Goal: Navigation & Orientation: Find specific page/section

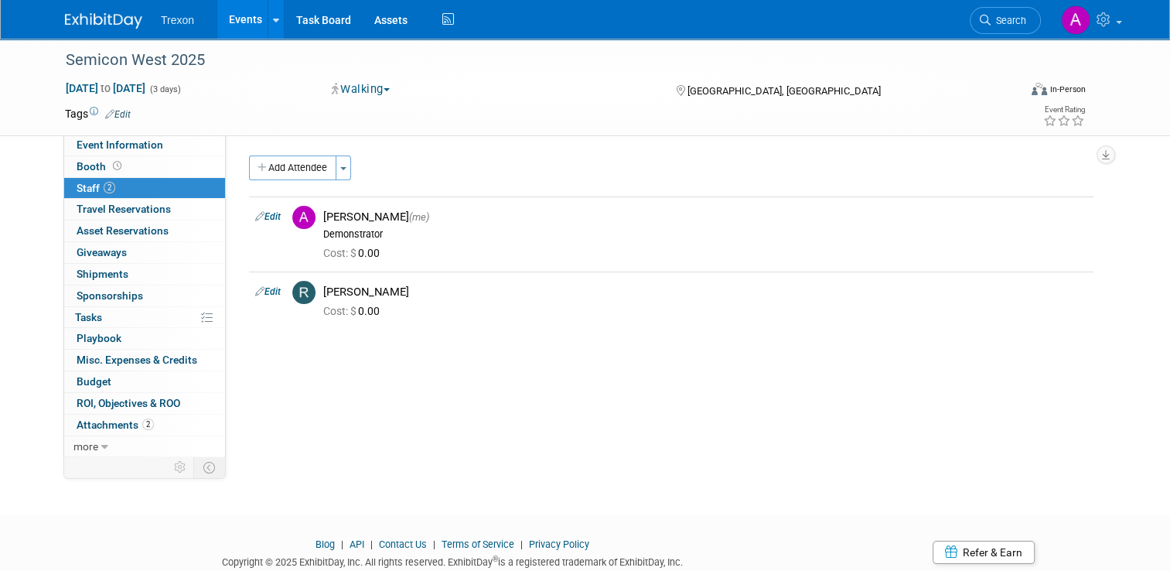
click at [117, 18] on img at bounding box center [103, 20] width 77 height 15
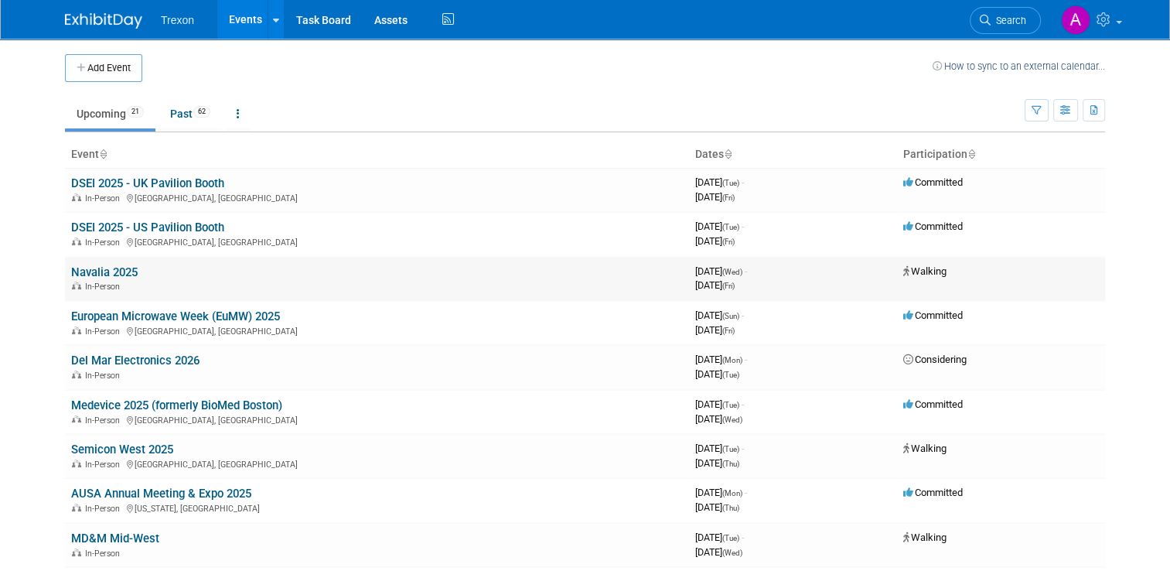
click at [96, 271] on link "Navalia 2025" at bounding box center [104, 272] width 66 height 14
click at [145, 224] on link "DSEI 2025 - US Pavilion Booth" at bounding box center [147, 227] width 153 height 14
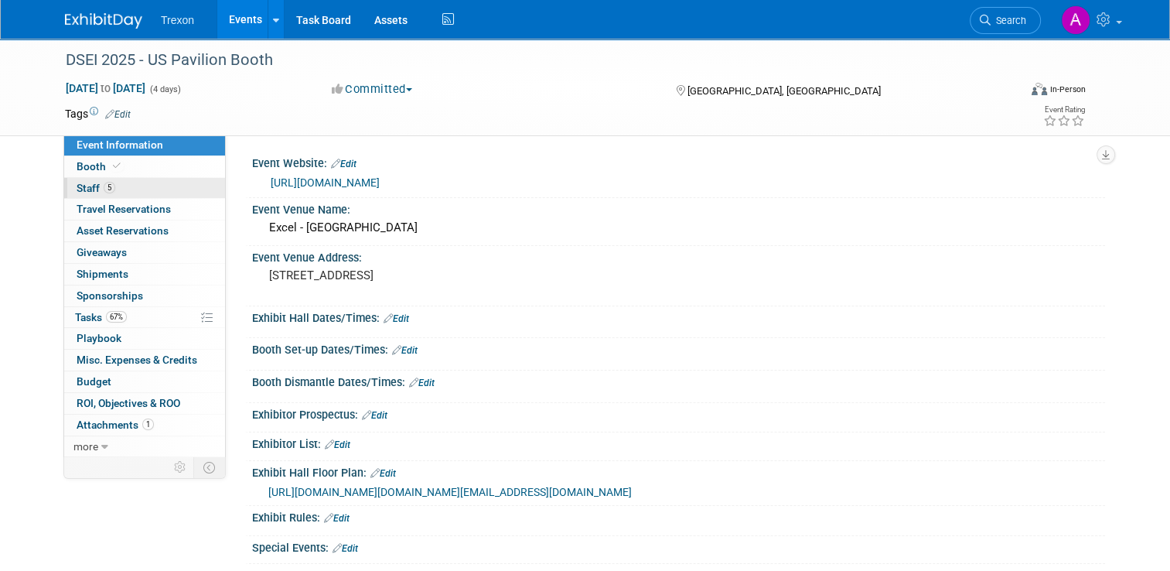
click at [78, 192] on span "Staff 5" at bounding box center [96, 188] width 39 height 12
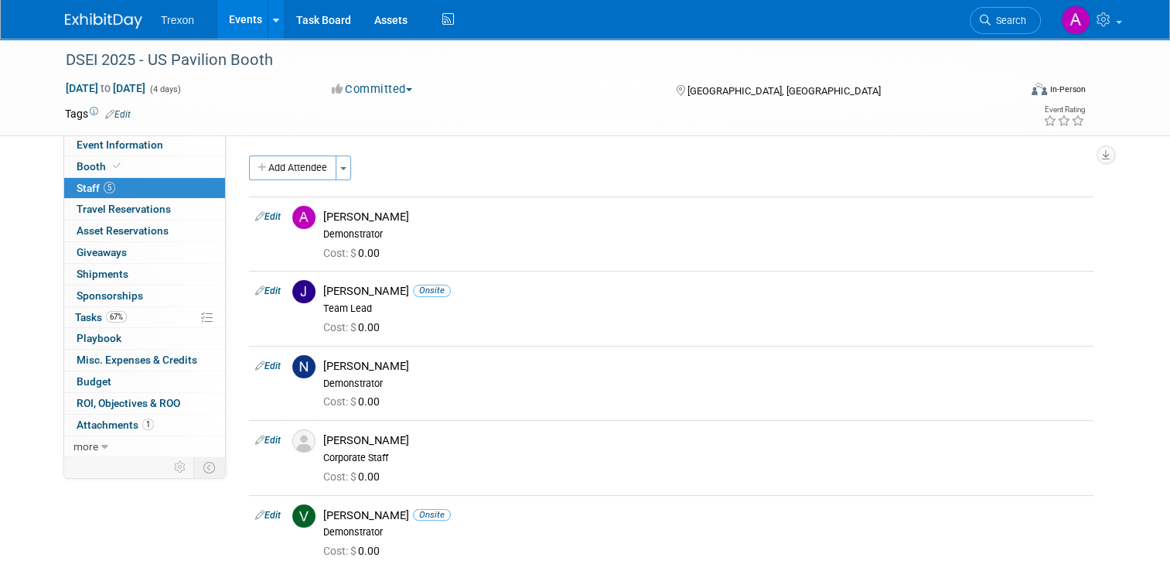
click at [98, 20] on img at bounding box center [103, 20] width 77 height 15
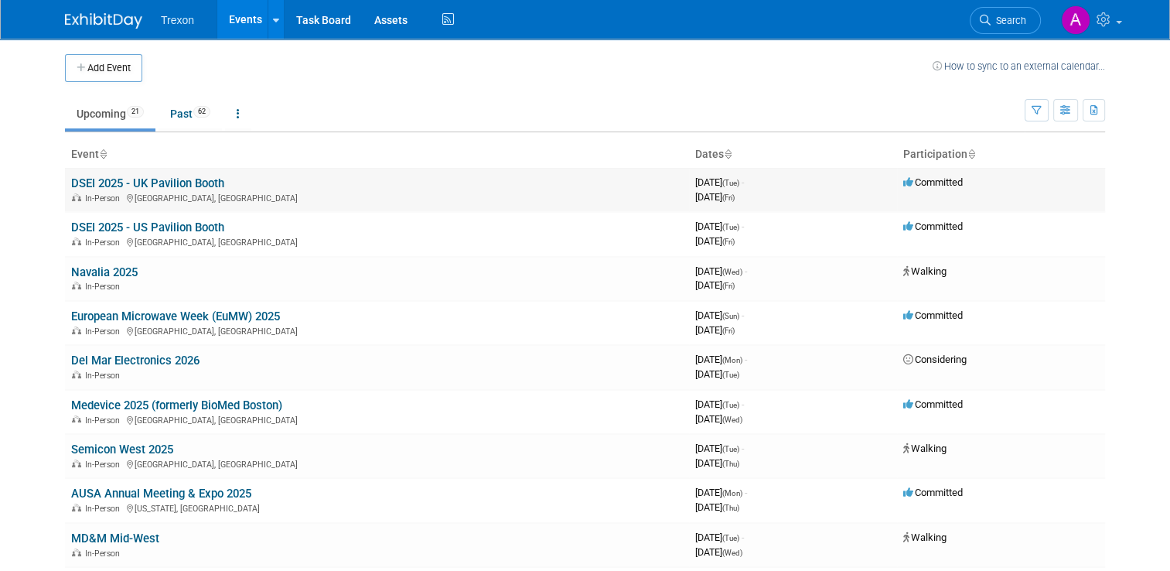
click at [141, 186] on link "DSEI 2025 - UK Pavilion Booth" at bounding box center [147, 183] width 153 height 14
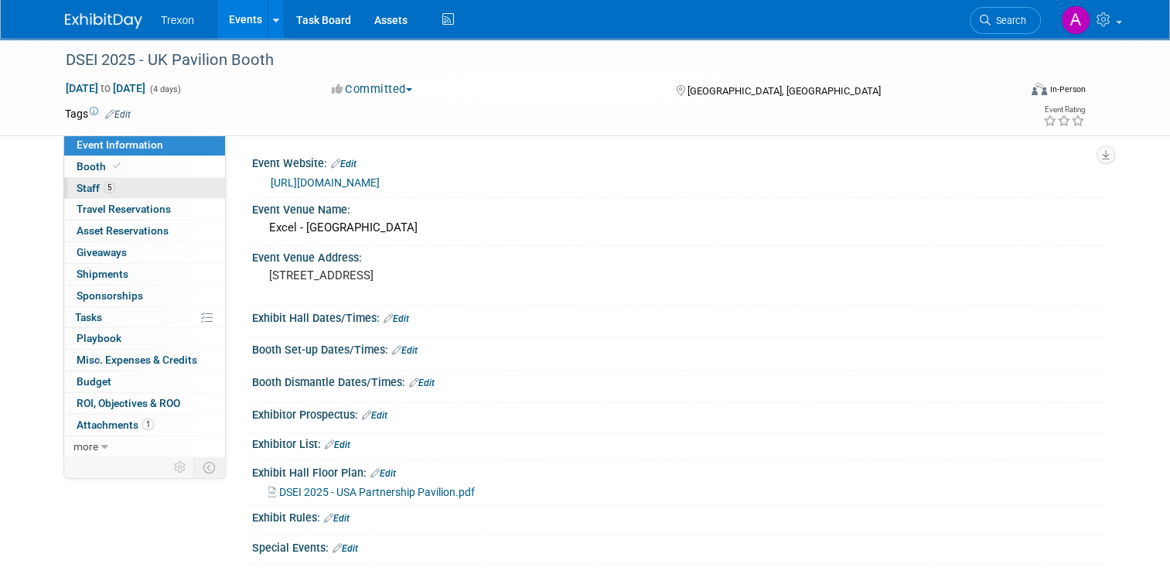
click at [81, 191] on span "Staff 5" at bounding box center [96, 188] width 39 height 12
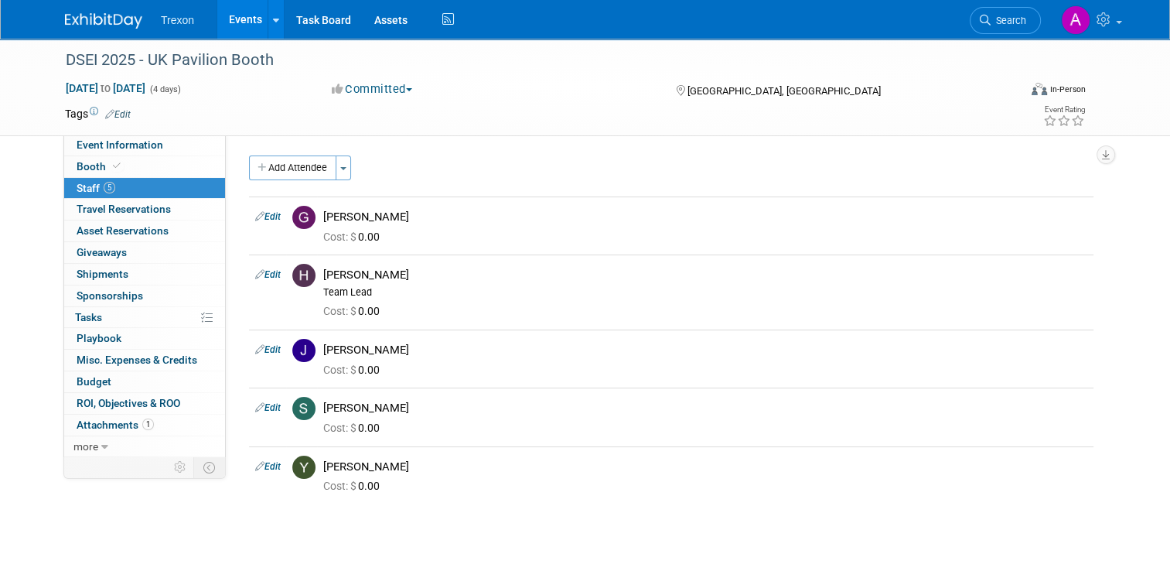
click at [99, 23] on img at bounding box center [103, 20] width 77 height 15
